Goal: Find specific page/section: Find specific page/section

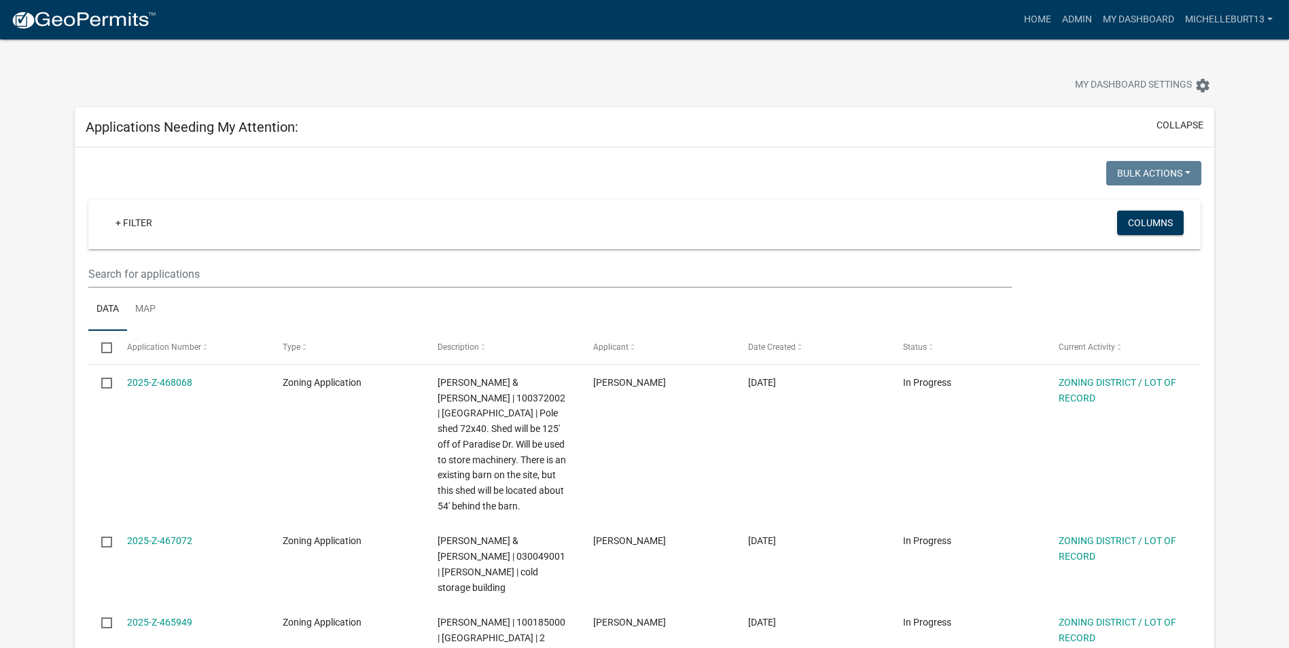
select select "3: 100"
click at [1081, 21] on link "Admin" at bounding box center [1077, 20] width 41 height 26
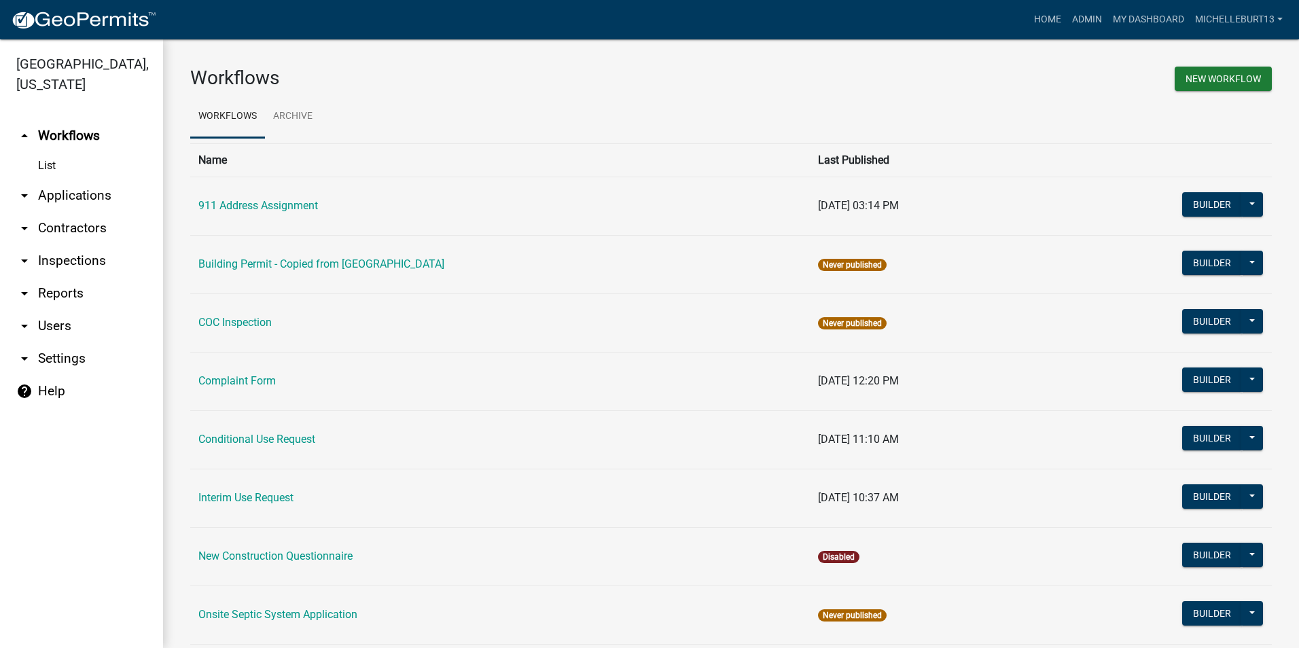
click at [80, 198] on link "arrow_drop_down Applications" at bounding box center [81, 195] width 163 height 33
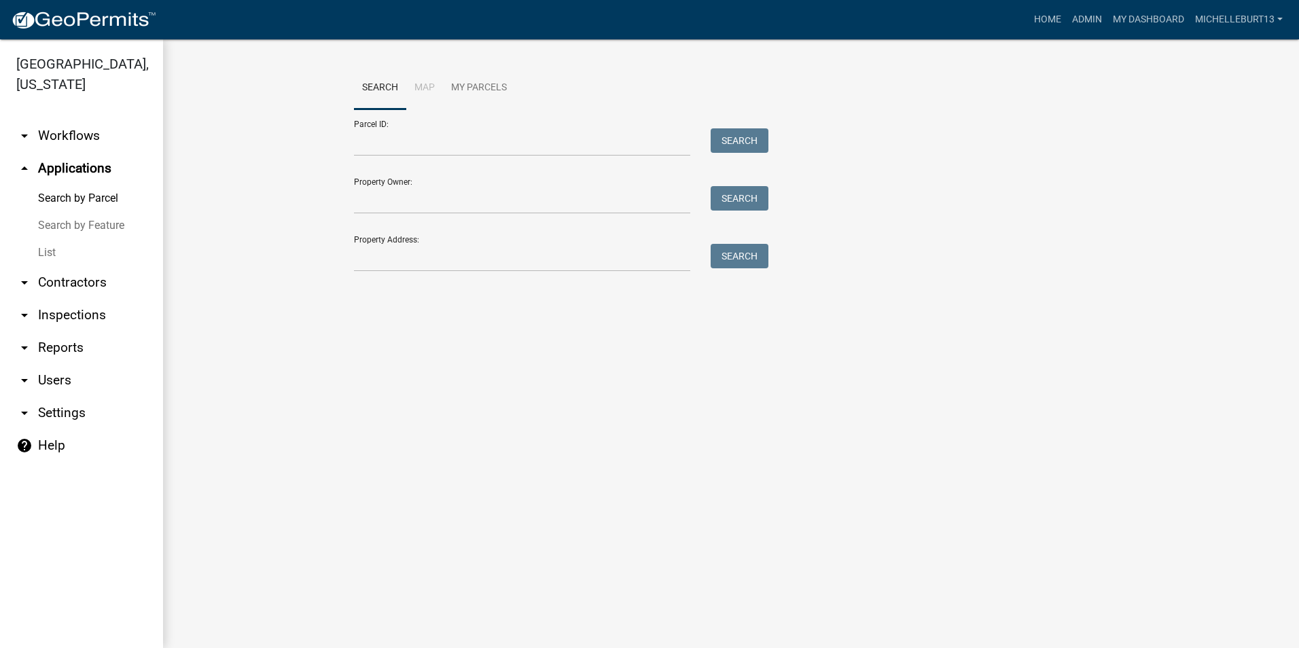
click at [51, 249] on link "List" at bounding box center [81, 252] width 163 height 27
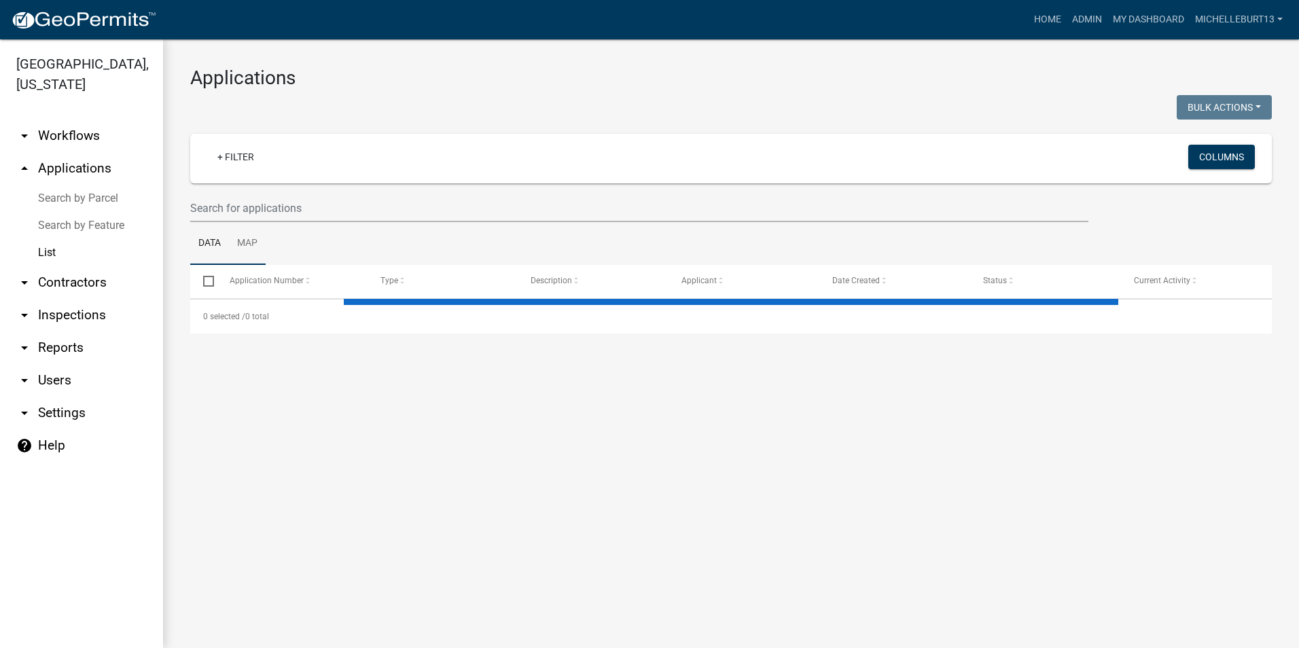
select select "3: 100"
